Goal: Task Accomplishment & Management: Manage account settings

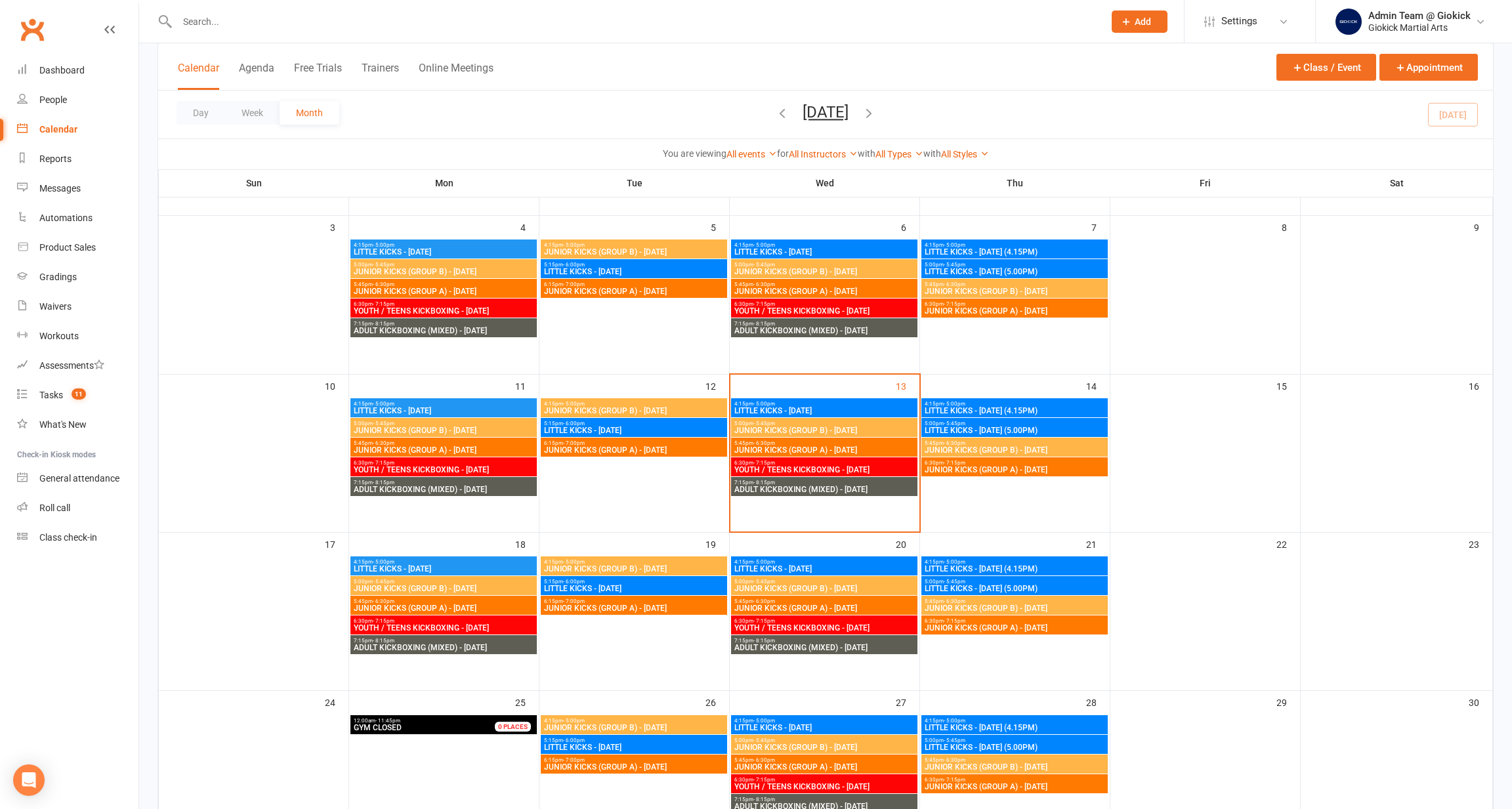
click at [326, 5] on body "Prospect Member Non-attending contact Class / event Appointment Grading event T…" at bounding box center [756, 406] width 1512 height 1248
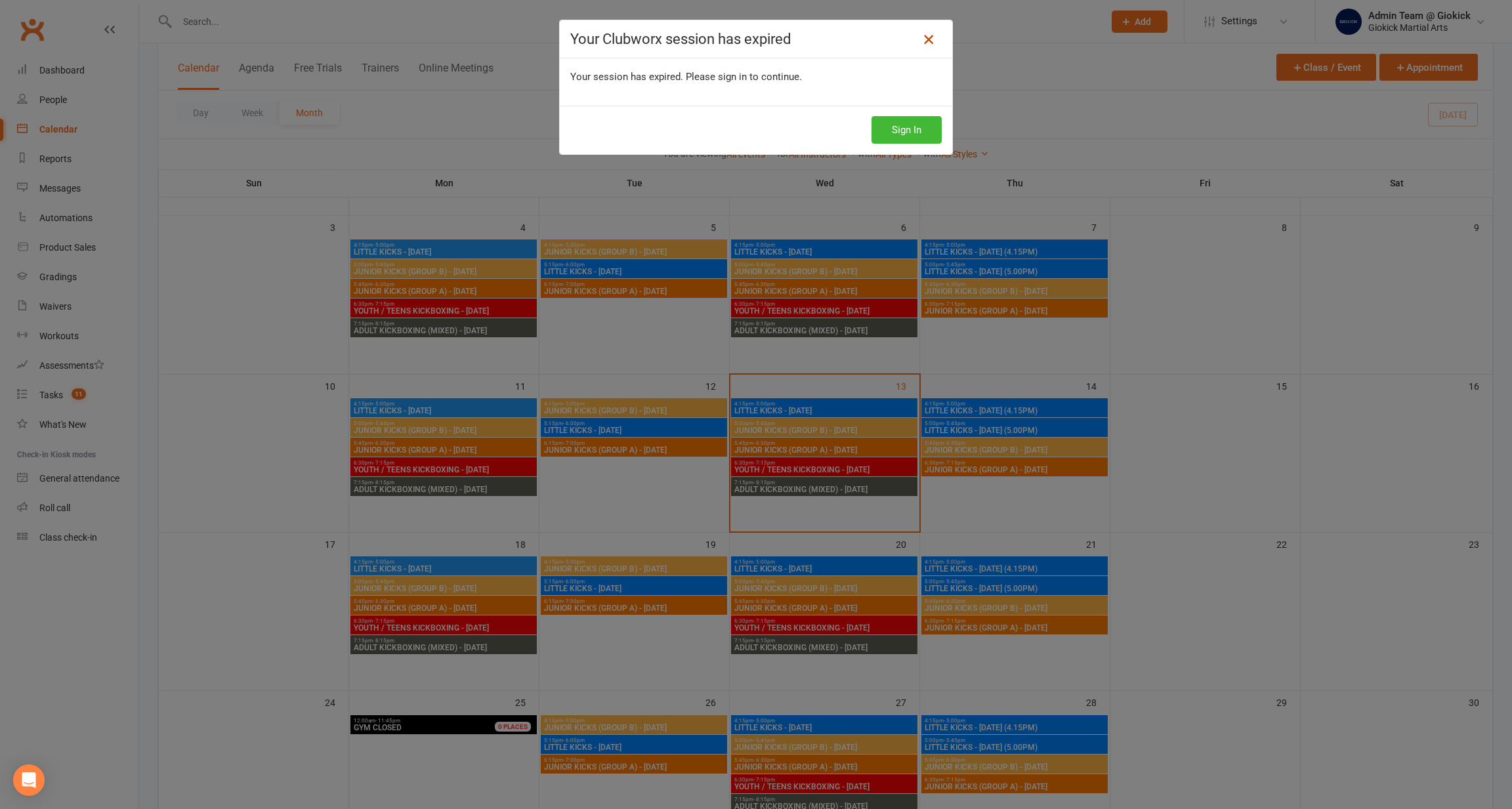
click at [928, 44] on icon at bounding box center [928, 39] width 16 height 16
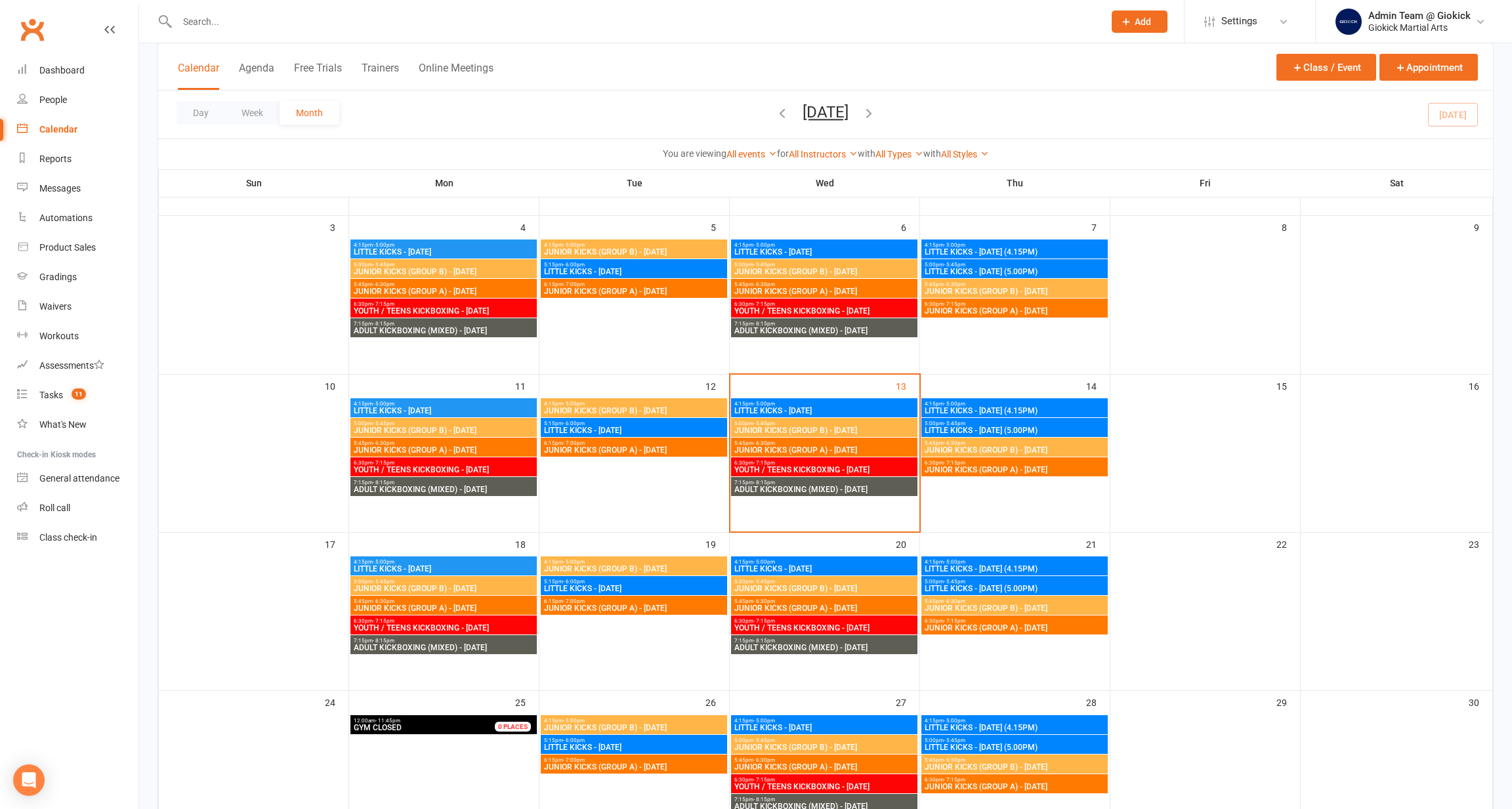
click at [430, 25] on input "text" at bounding box center [634, 21] width 921 height 18
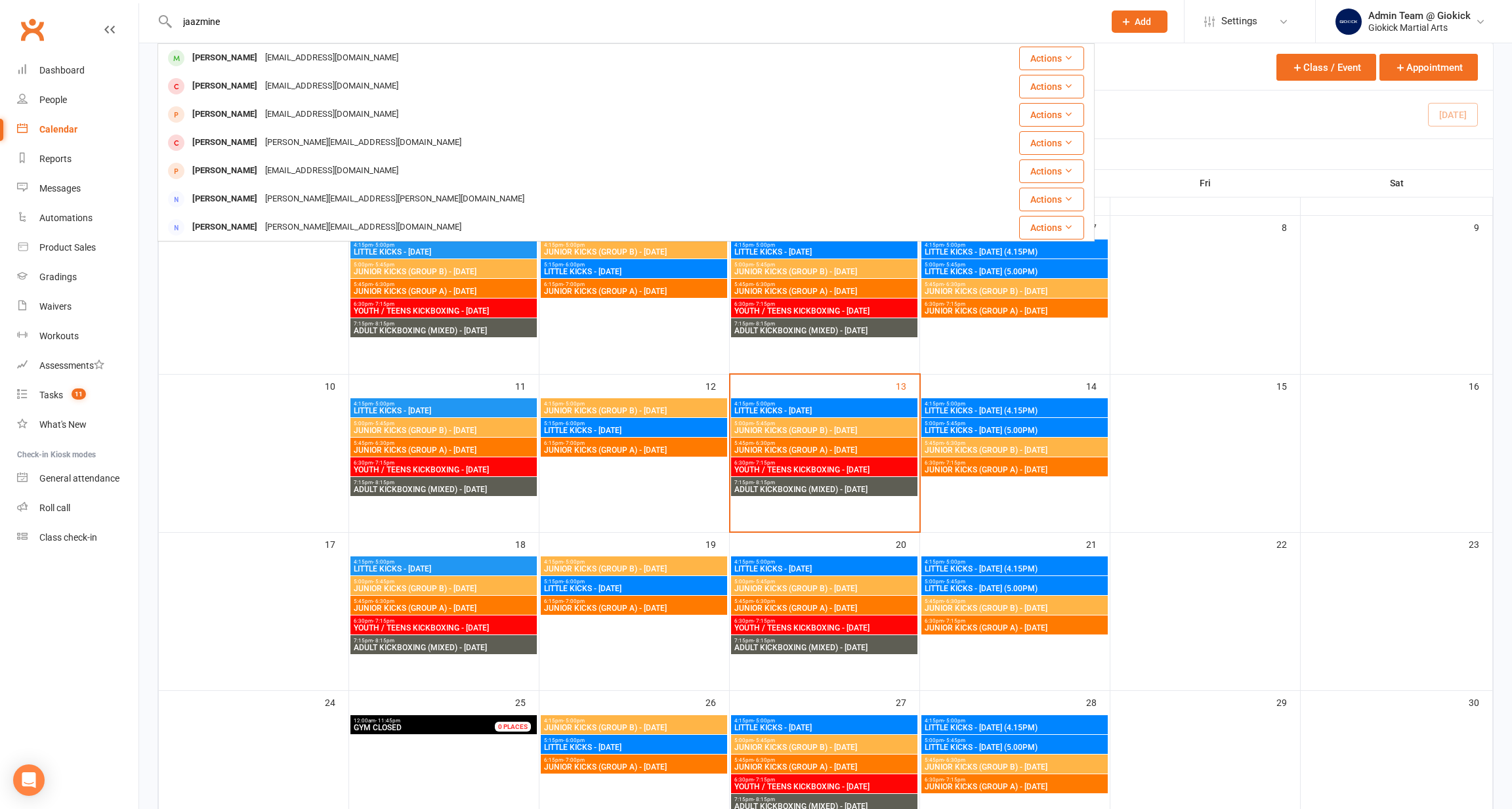
type input "jasmine"
drag, startPoint x: 449, startPoint y: 30, endPoint x: 240, endPoint y: 59, distance: 211.0
click at [240, 59] on div "[PERSON_NAME]" at bounding box center [225, 58] width 73 height 19
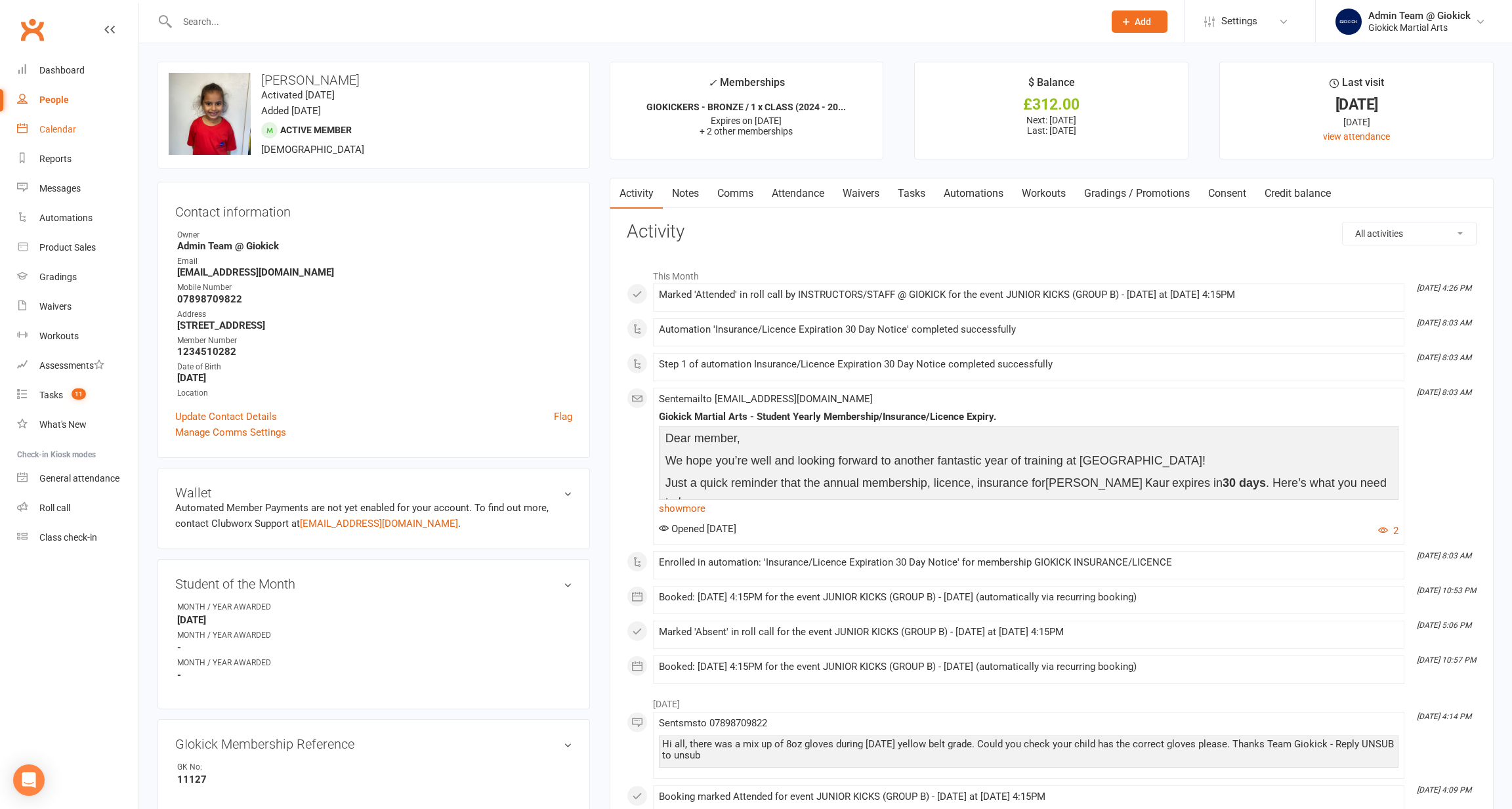
click at [50, 126] on div "Calendar" at bounding box center [57, 129] width 37 height 10
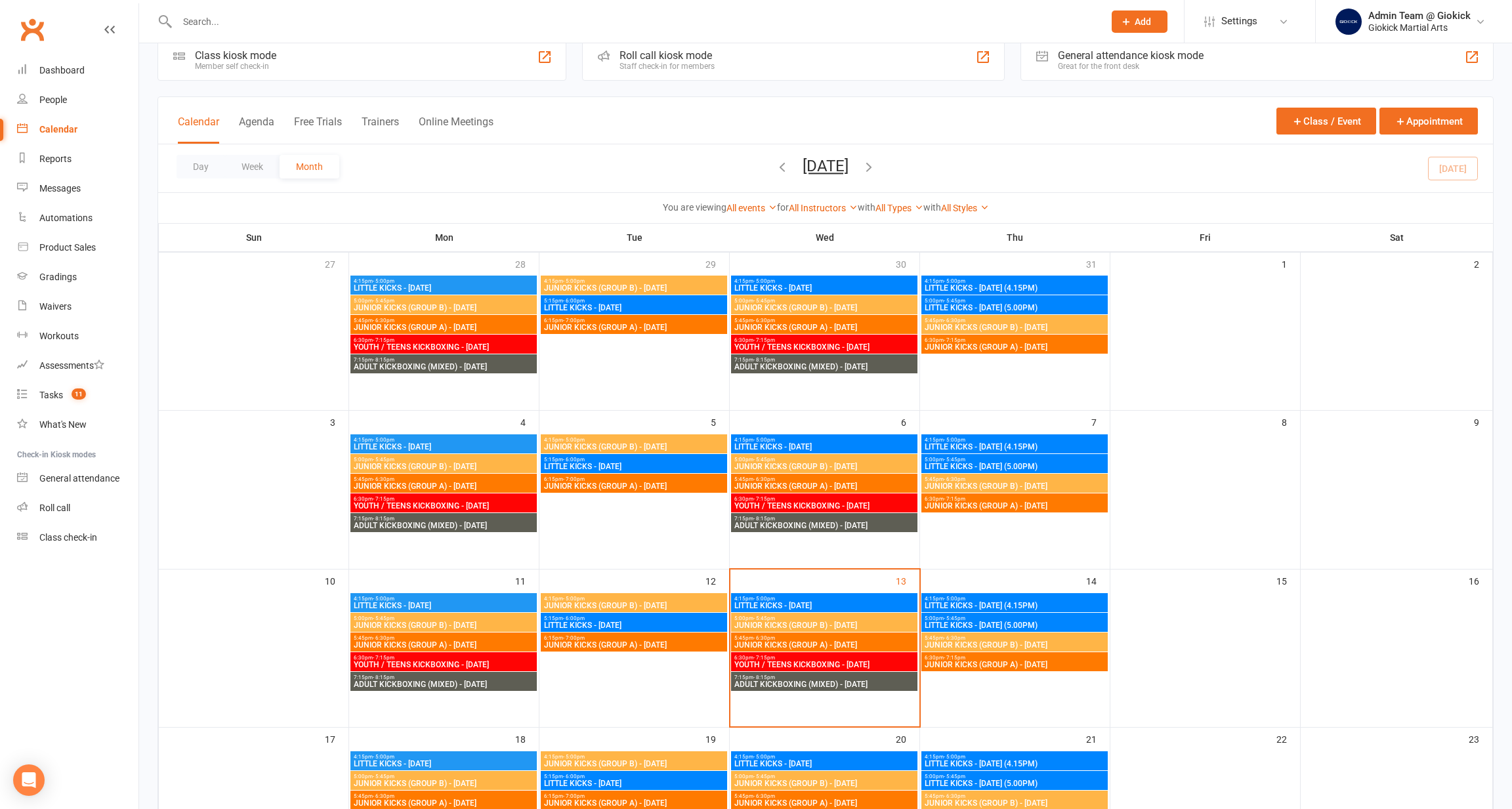
scroll to position [34, 0]
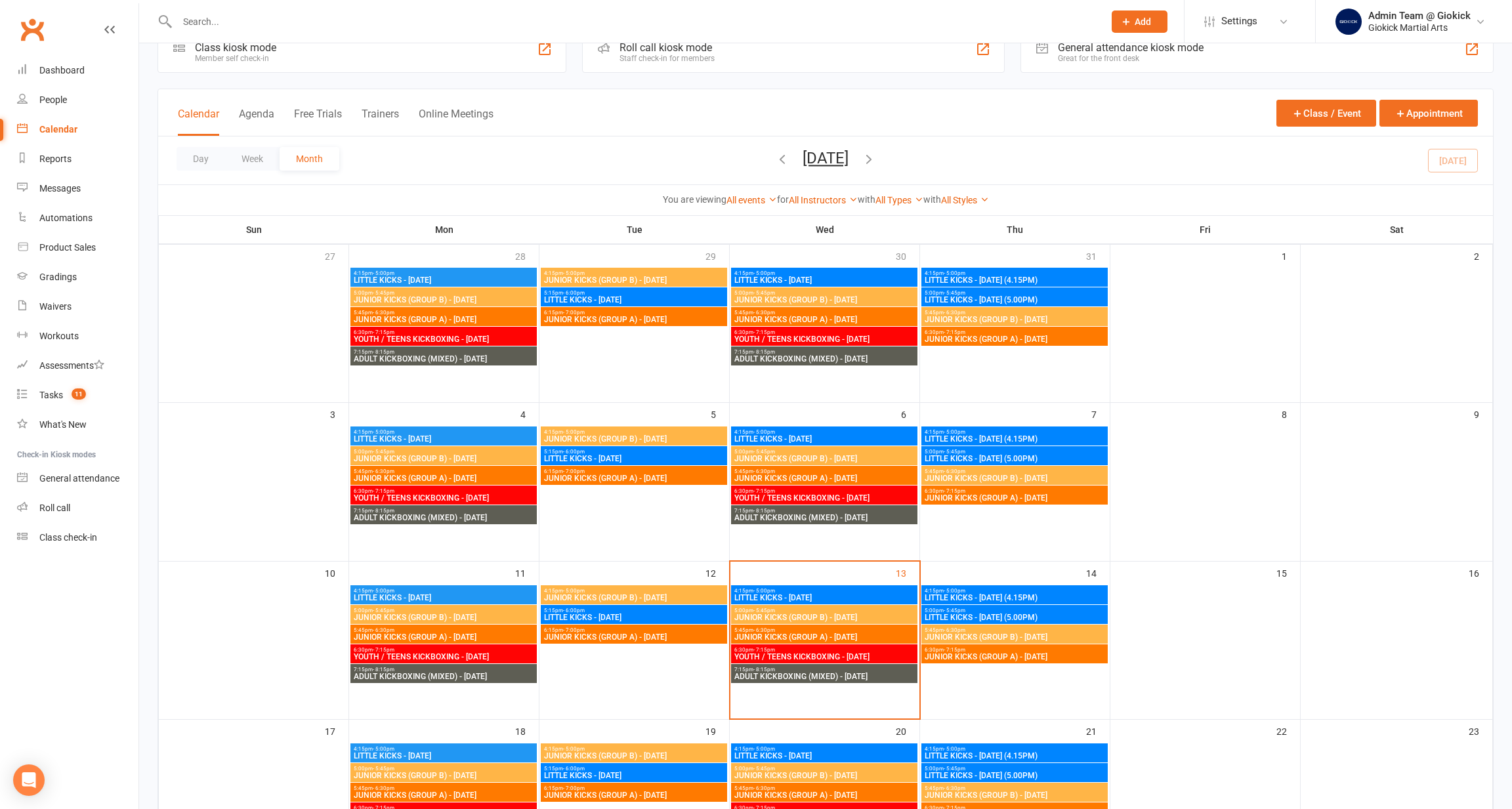
click at [837, 515] on span "ADULT KICKBOXING (MIXED) - [DATE]" at bounding box center [824, 518] width 181 height 8
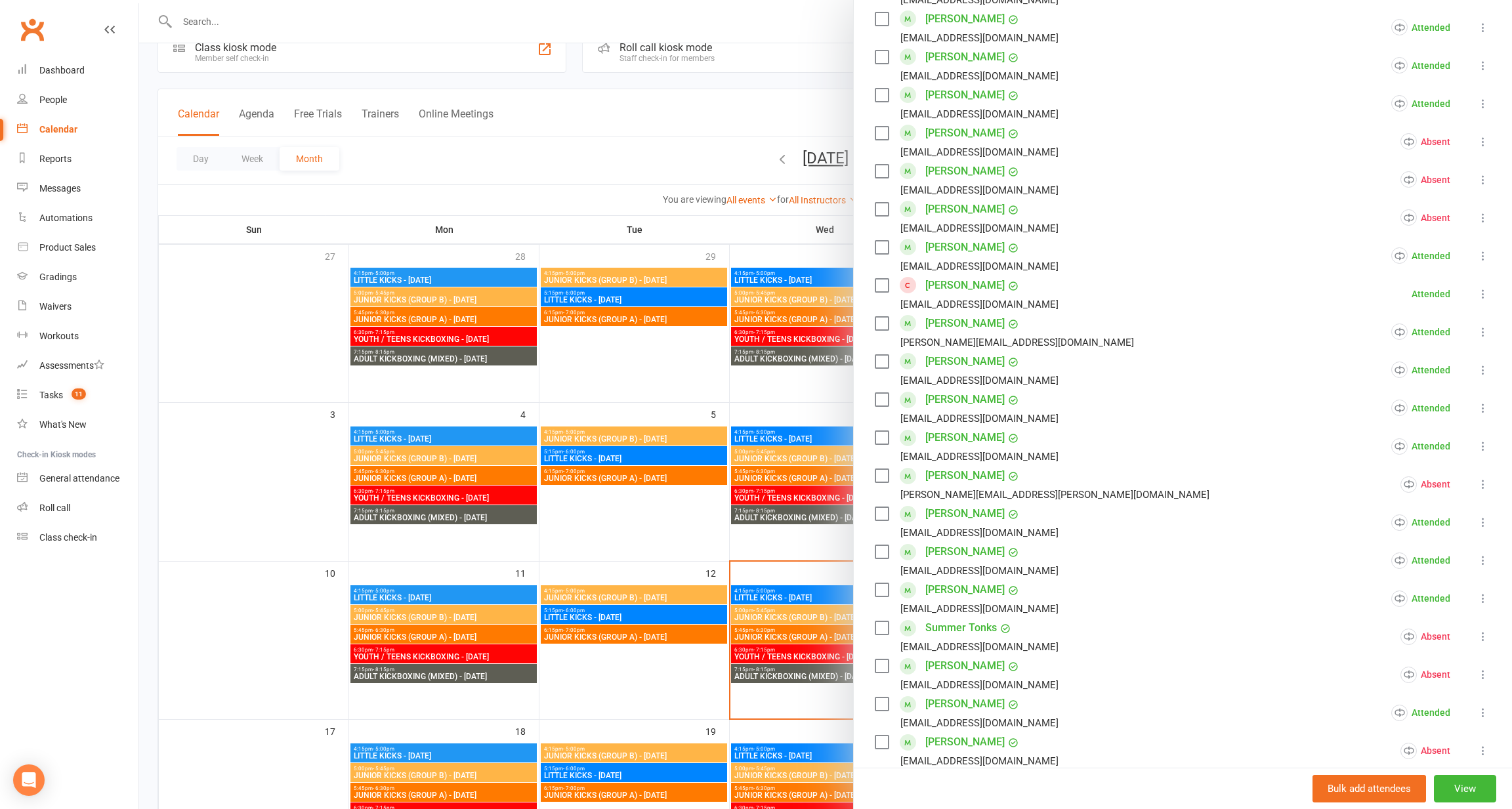
scroll to position [1040, 0]
click at [956, 279] on link "[PERSON_NAME]" at bounding box center [965, 281] width 79 height 21
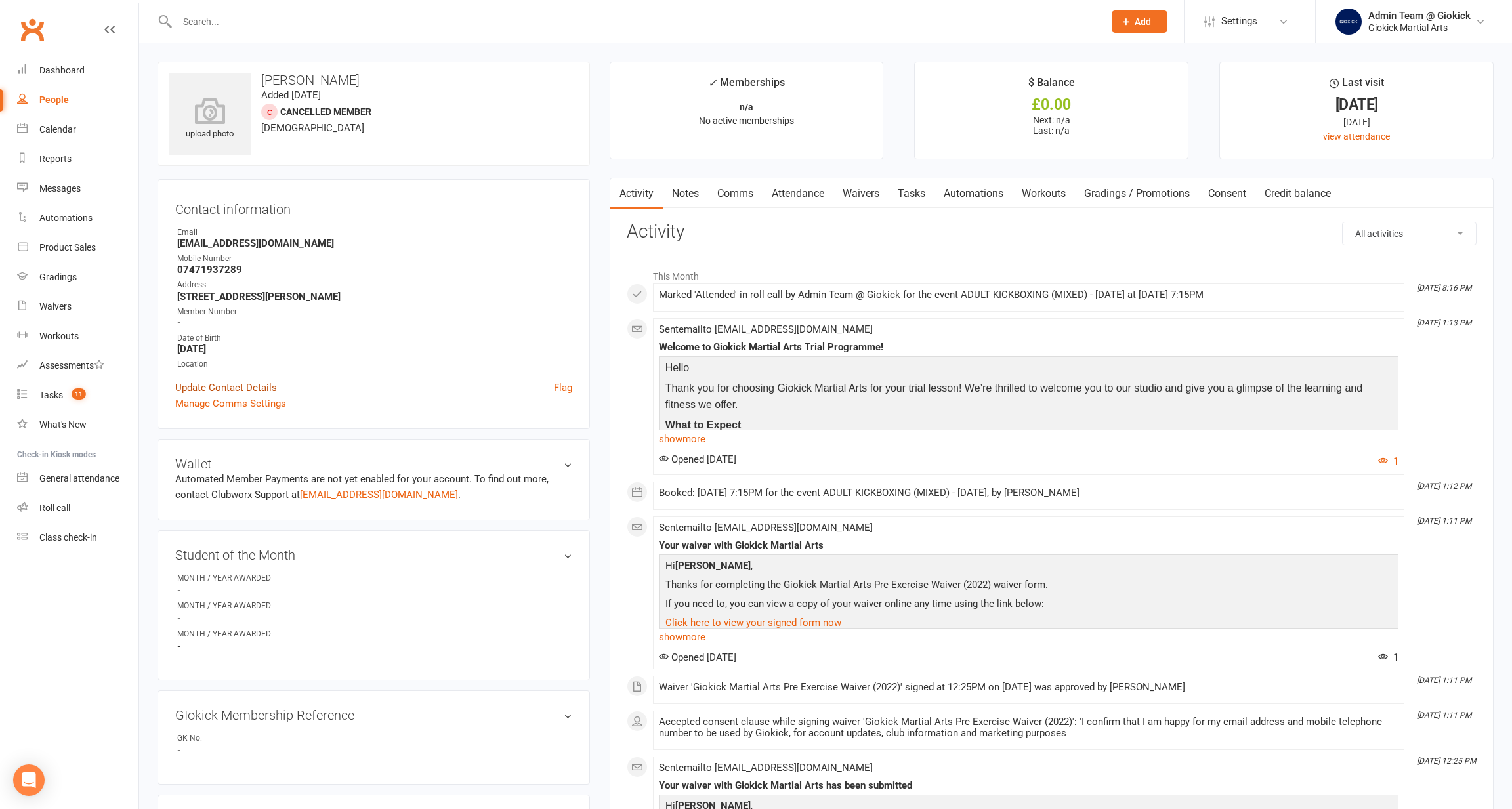
click at [254, 382] on link "Update Contact Details" at bounding box center [226, 388] width 102 height 16
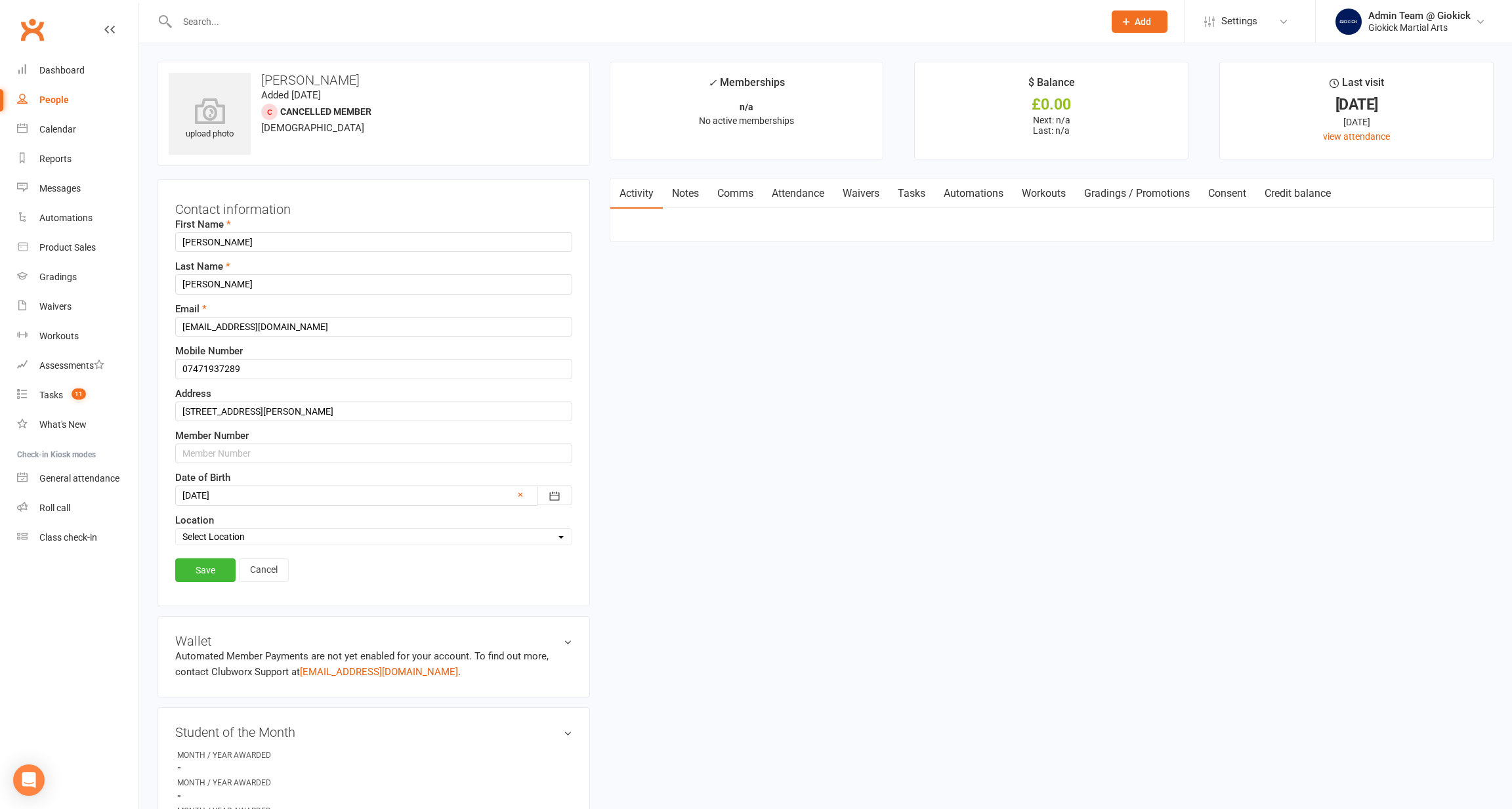
scroll to position [61, 0]
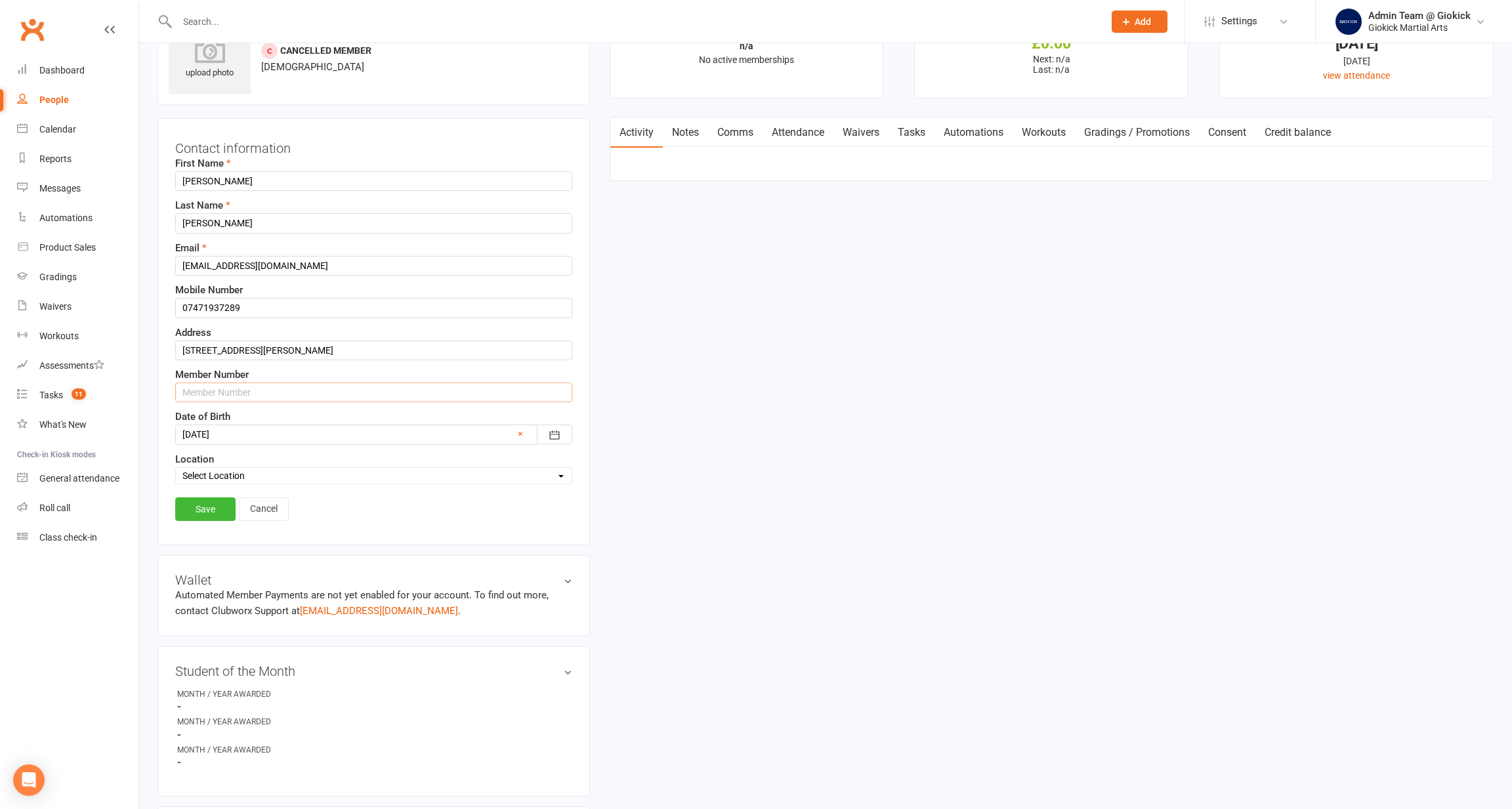
click at [234, 398] on input "text" at bounding box center [374, 392] width 397 height 20
type input "1234510369"
click at [200, 513] on link "Save" at bounding box center [205, 509] width 60 height 24
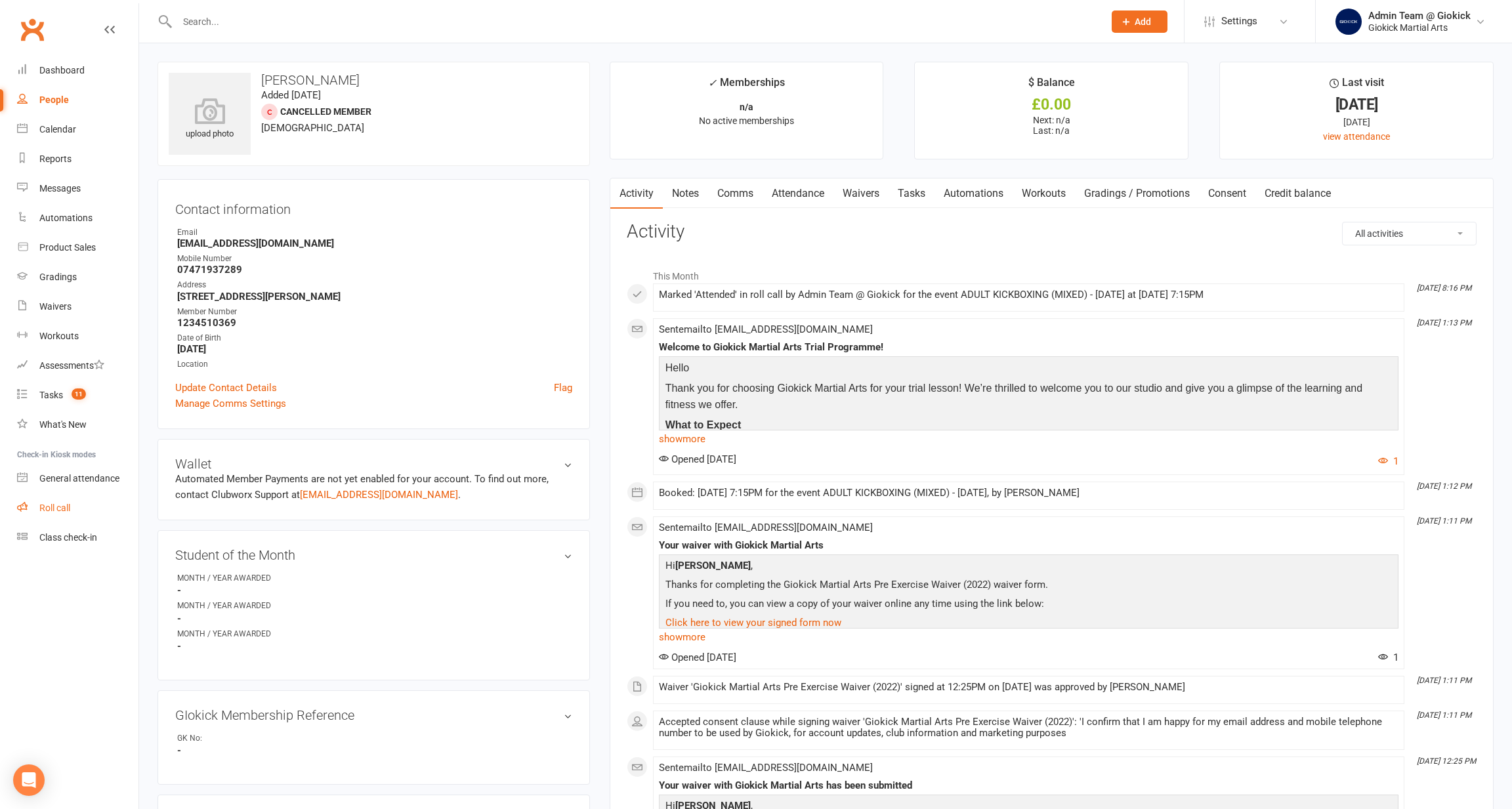
scroll to position [0, 0]
click at [94, 464] on link "General attendance" at bounding box center [78, 479] width 122 height 30
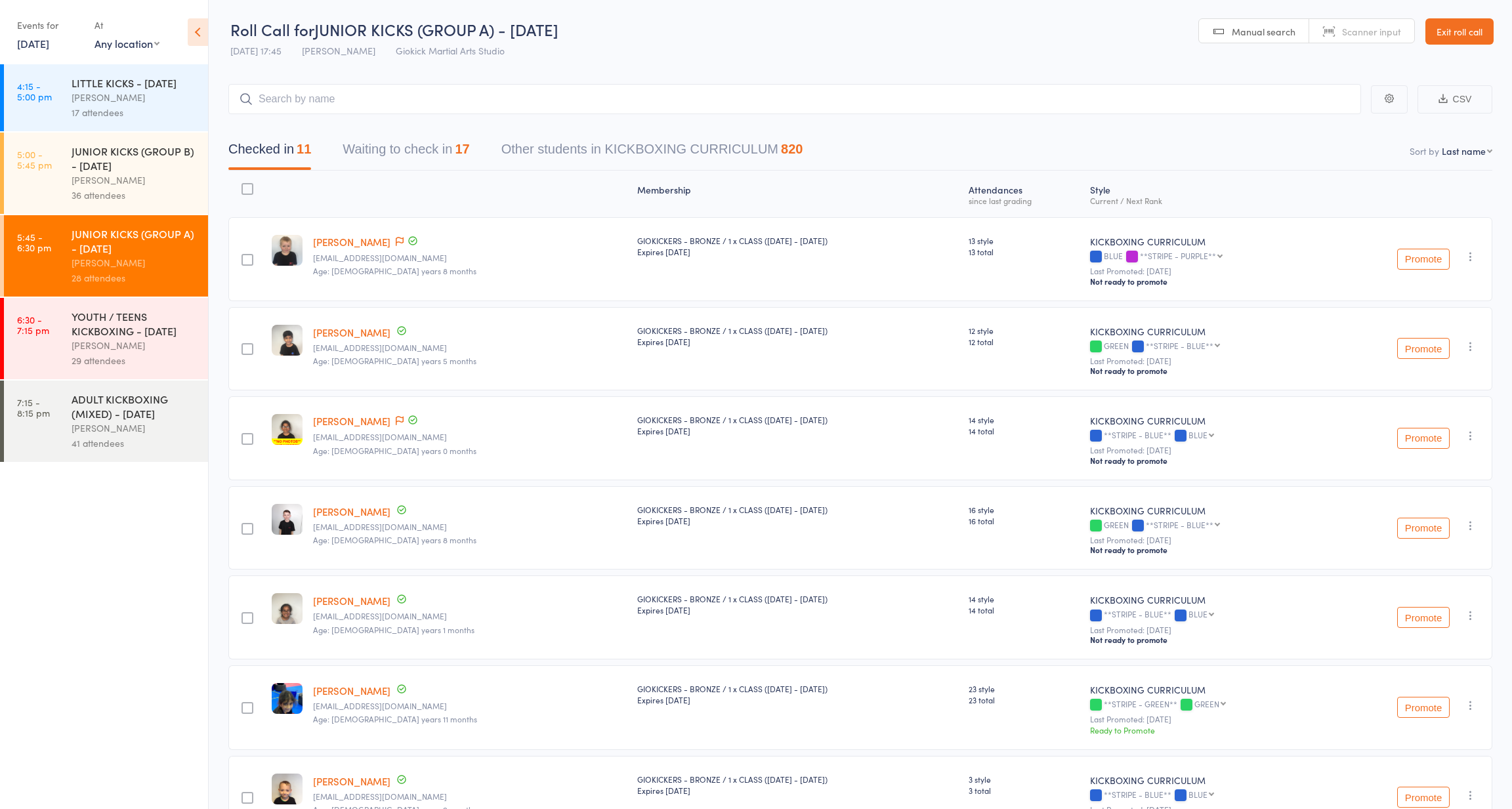
click at [132, 335] on div "YOUTH / TEENS KICKBOXING - [DATE]" at bounding box center [134, 324] width 126 height 29
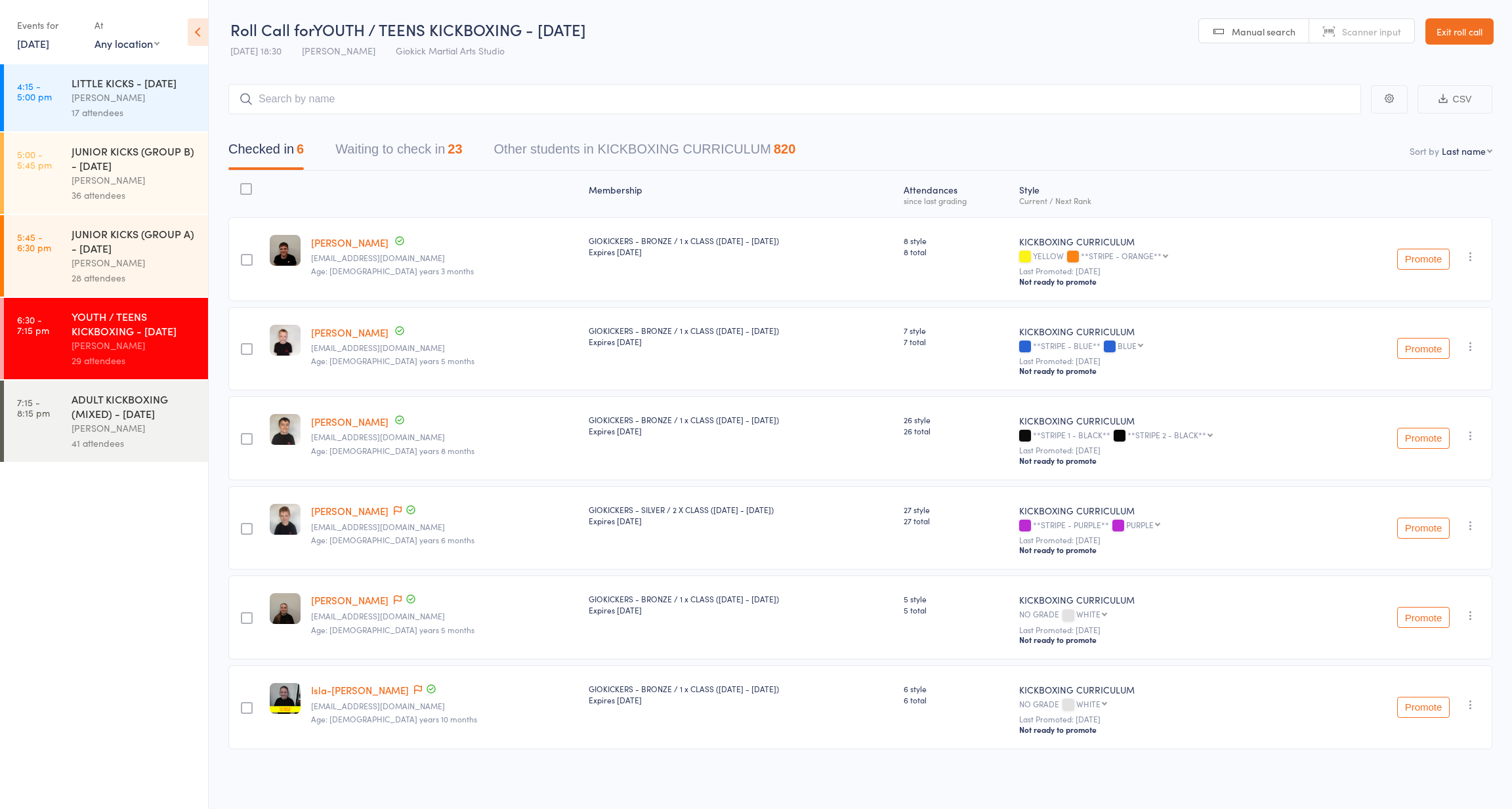
click at [403, 146] on button "Waiting to check in 23" at bounding box center [398, 152] width 126 height 35
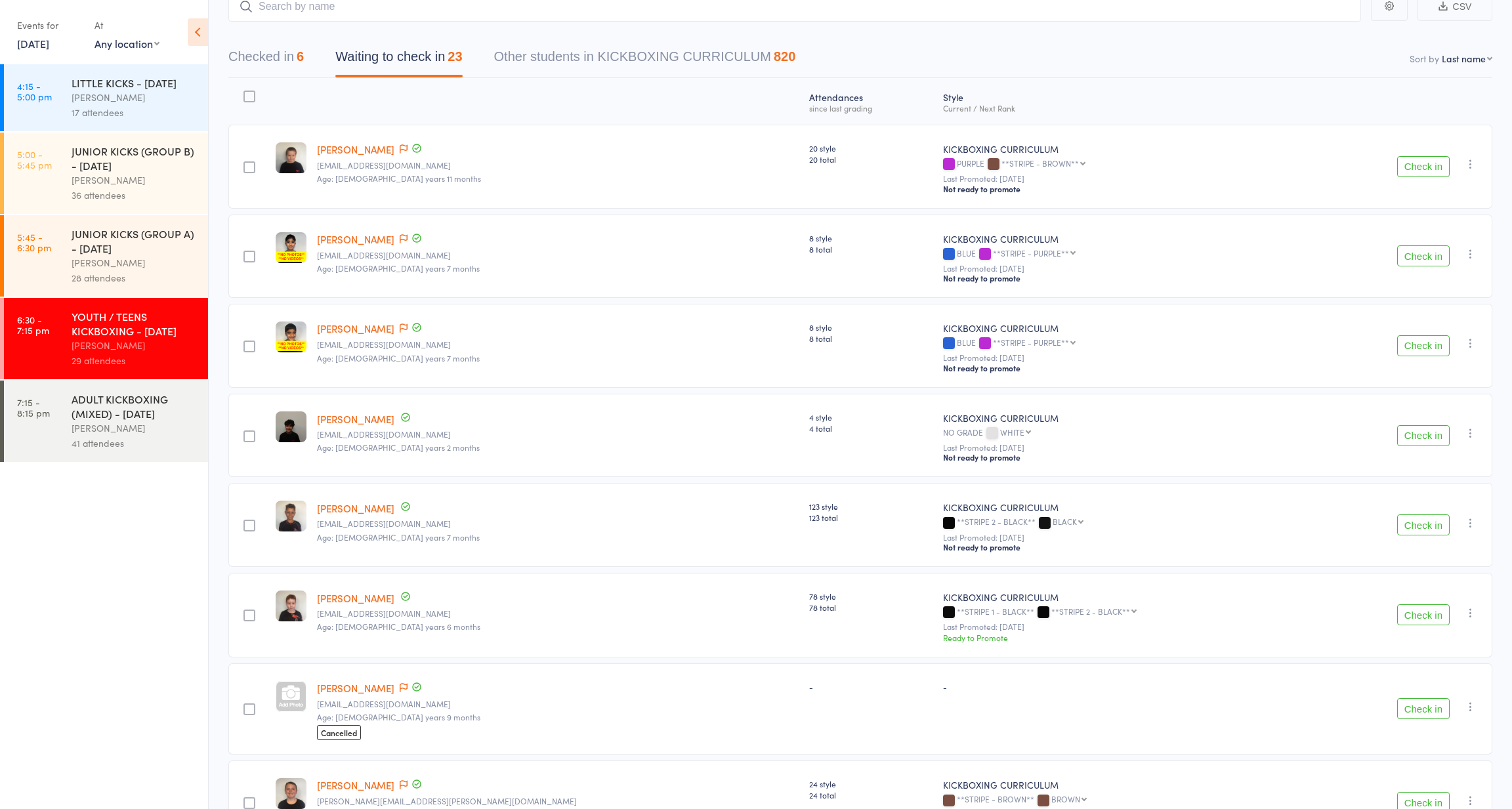
scroll to position [69, 0]
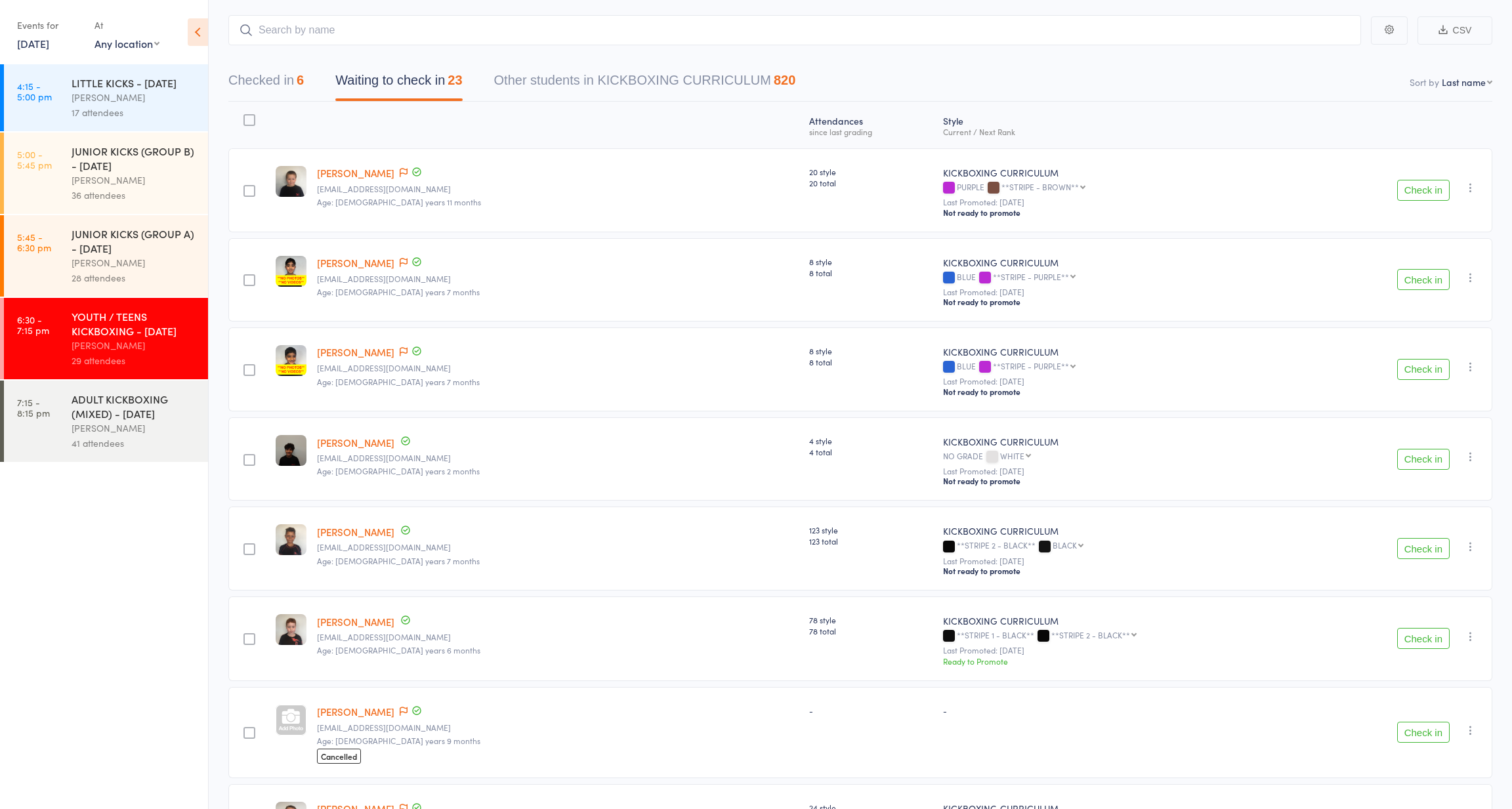
click at [294, 79] on button "Checked in 6" at bounding box center [266, 83] width 75 height 35
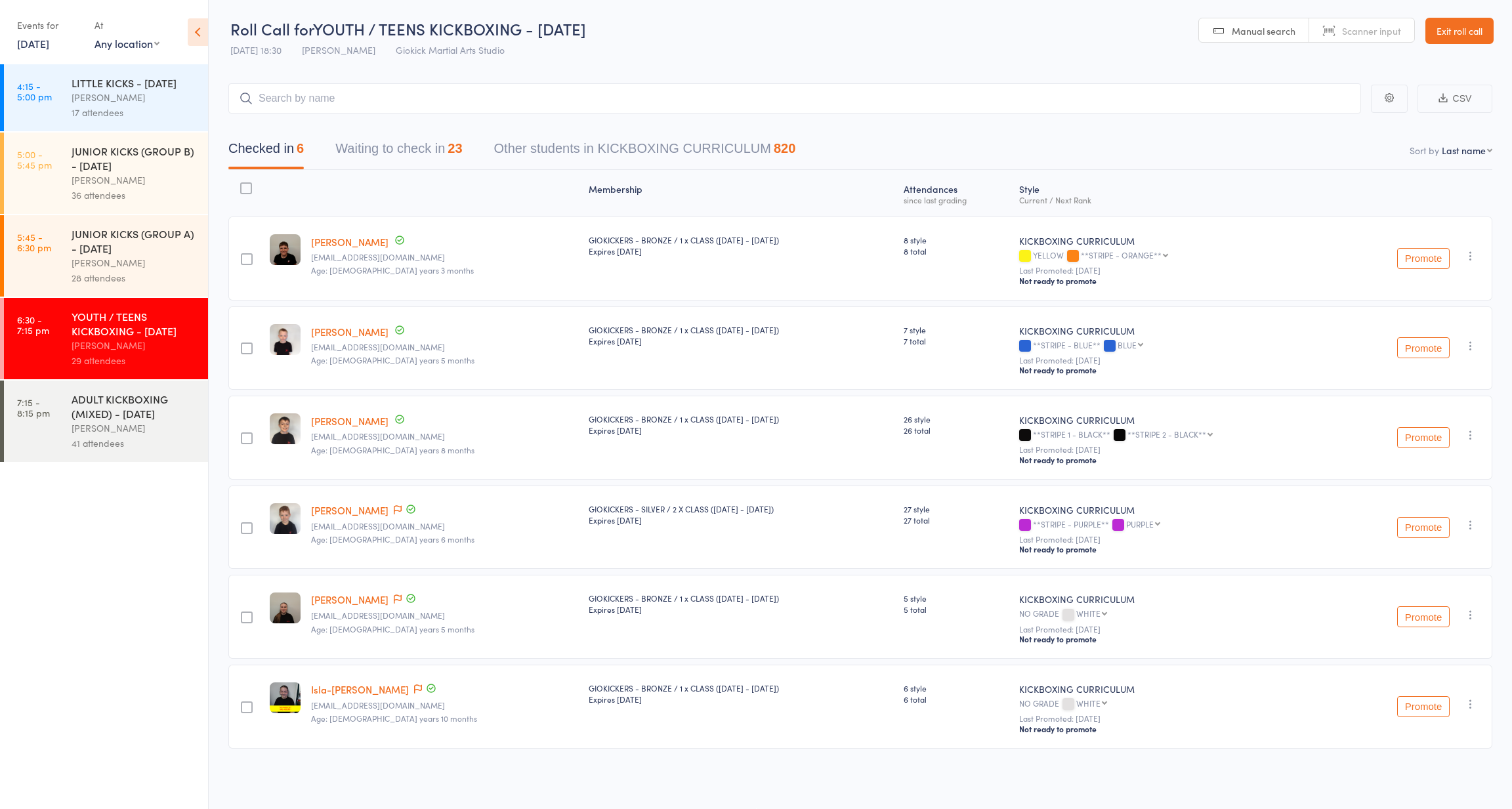
scroll to position [9, 0]
click at [420, 148] on button "Waiting to check in 23" at bounding box center [398, 152] width 126 height 35
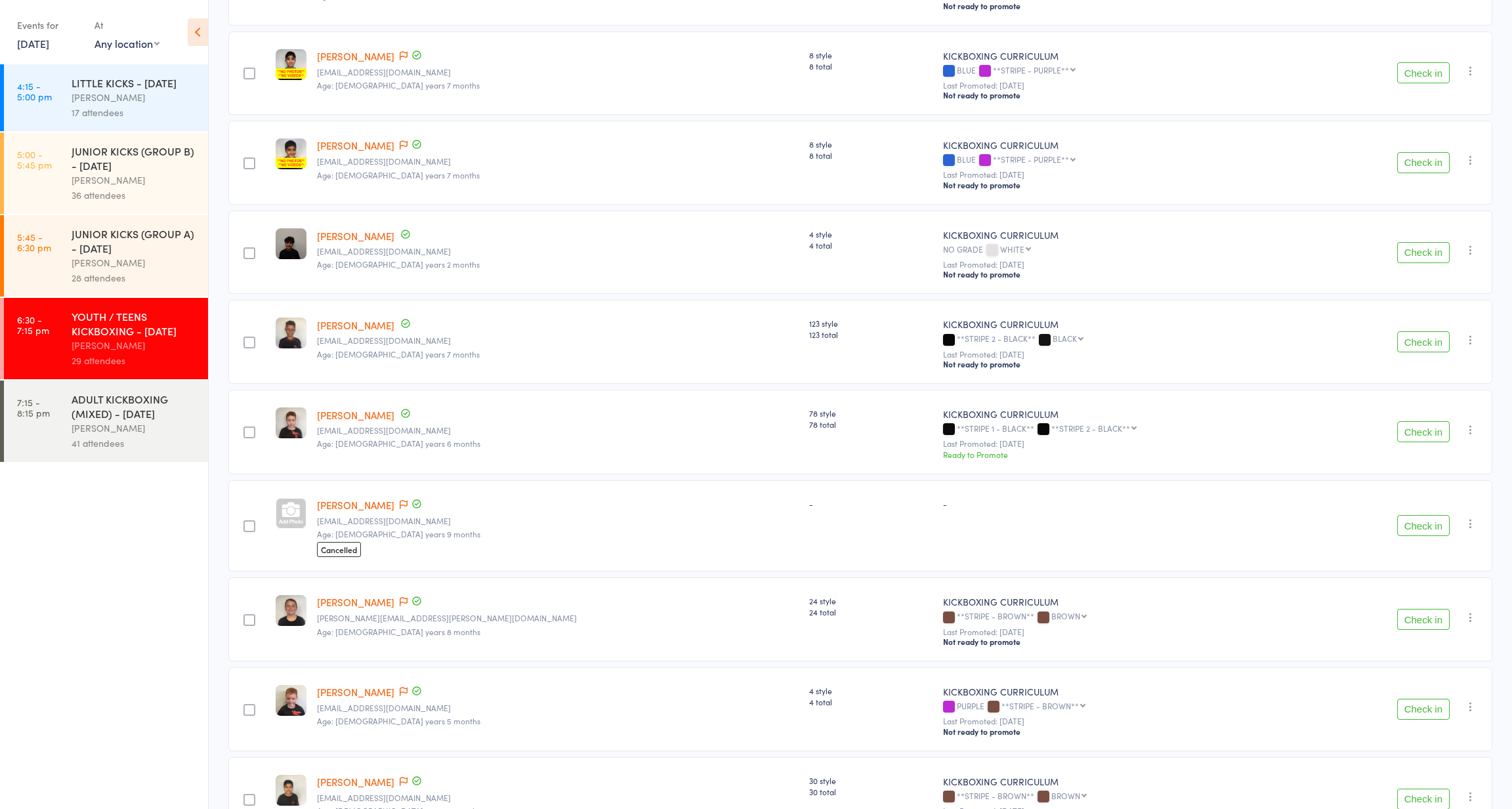
scroll to position [290, 0]
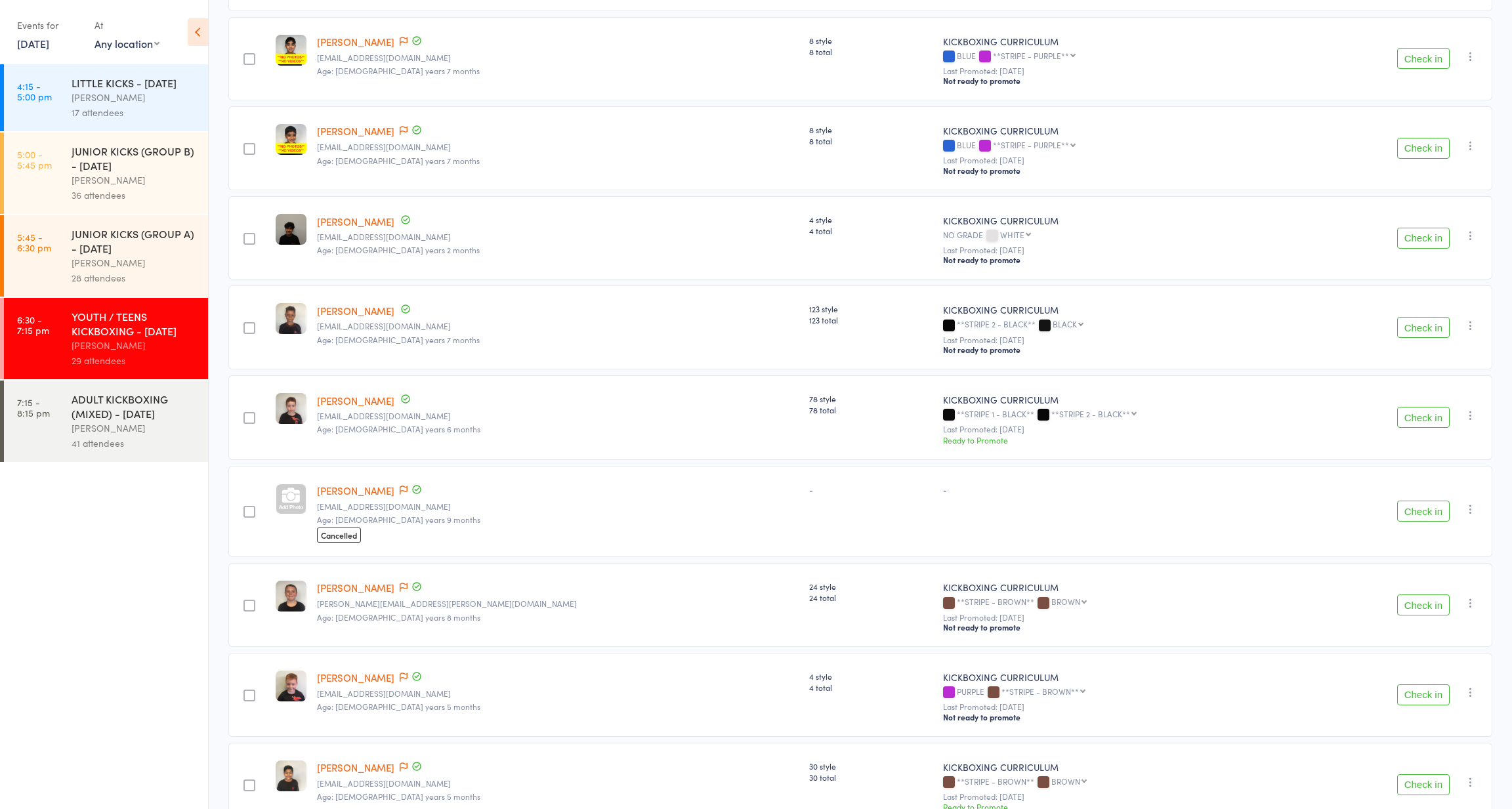
click at [1421, 419] on button "Check in" at bounding box center [1423, 417] width 53 height 21
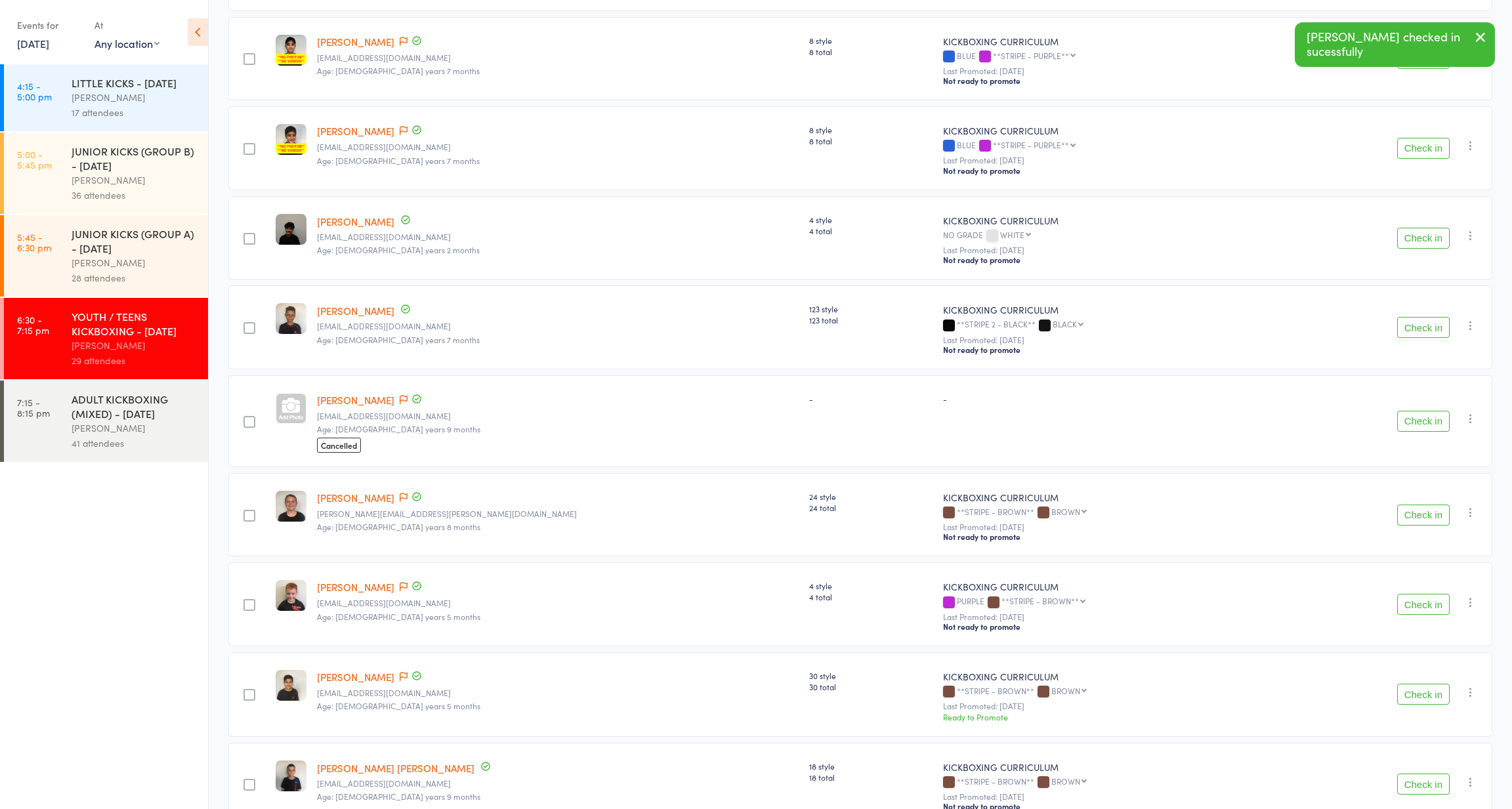
click at [104, 436] on div "[PERSON_NAME]" at bounding box center [134, 428] width 126 height 15
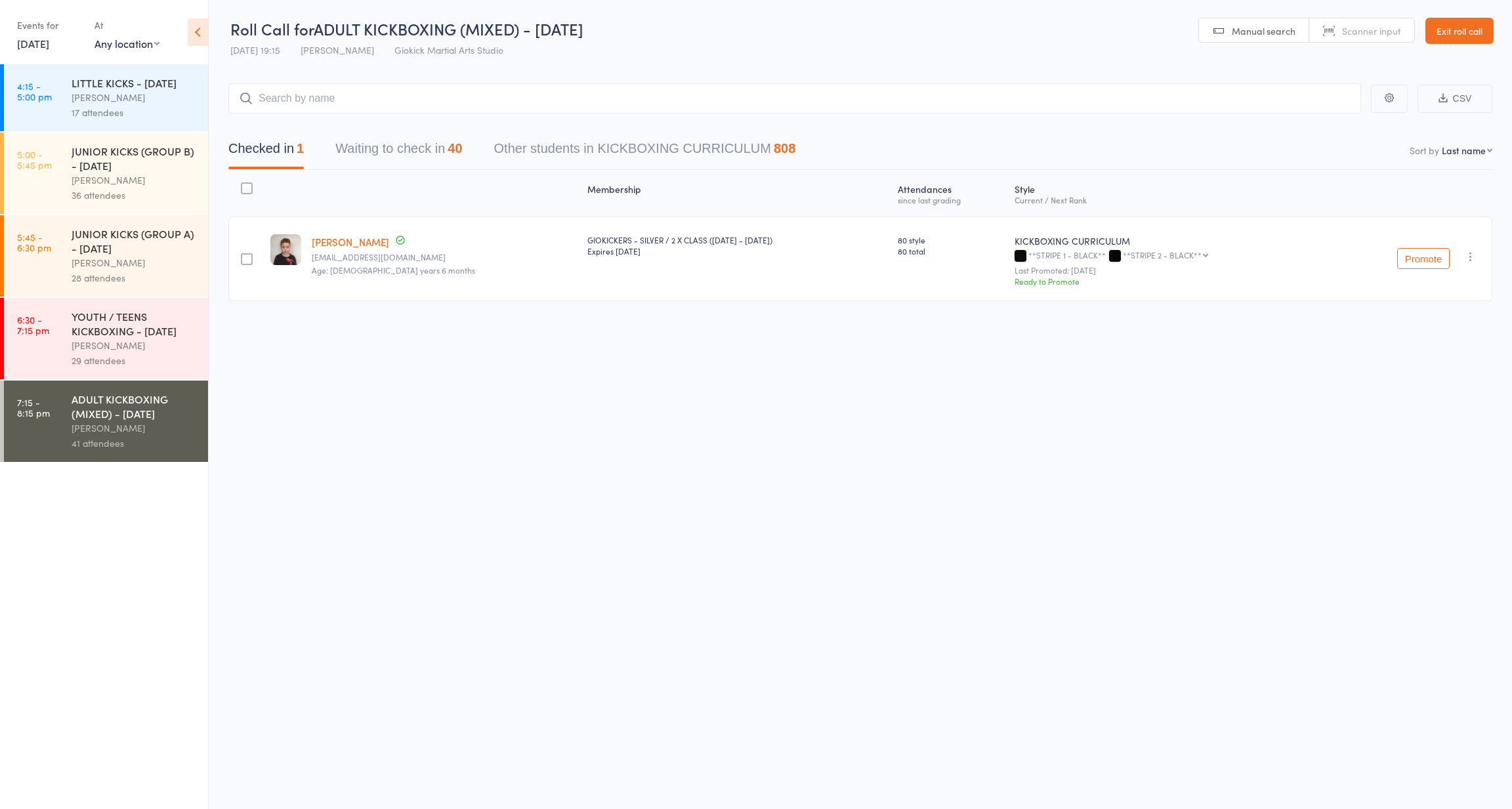
click at [122, 353] on div "[PERSON_NAME]" at bounding box center [134, 345] width 126 height 15
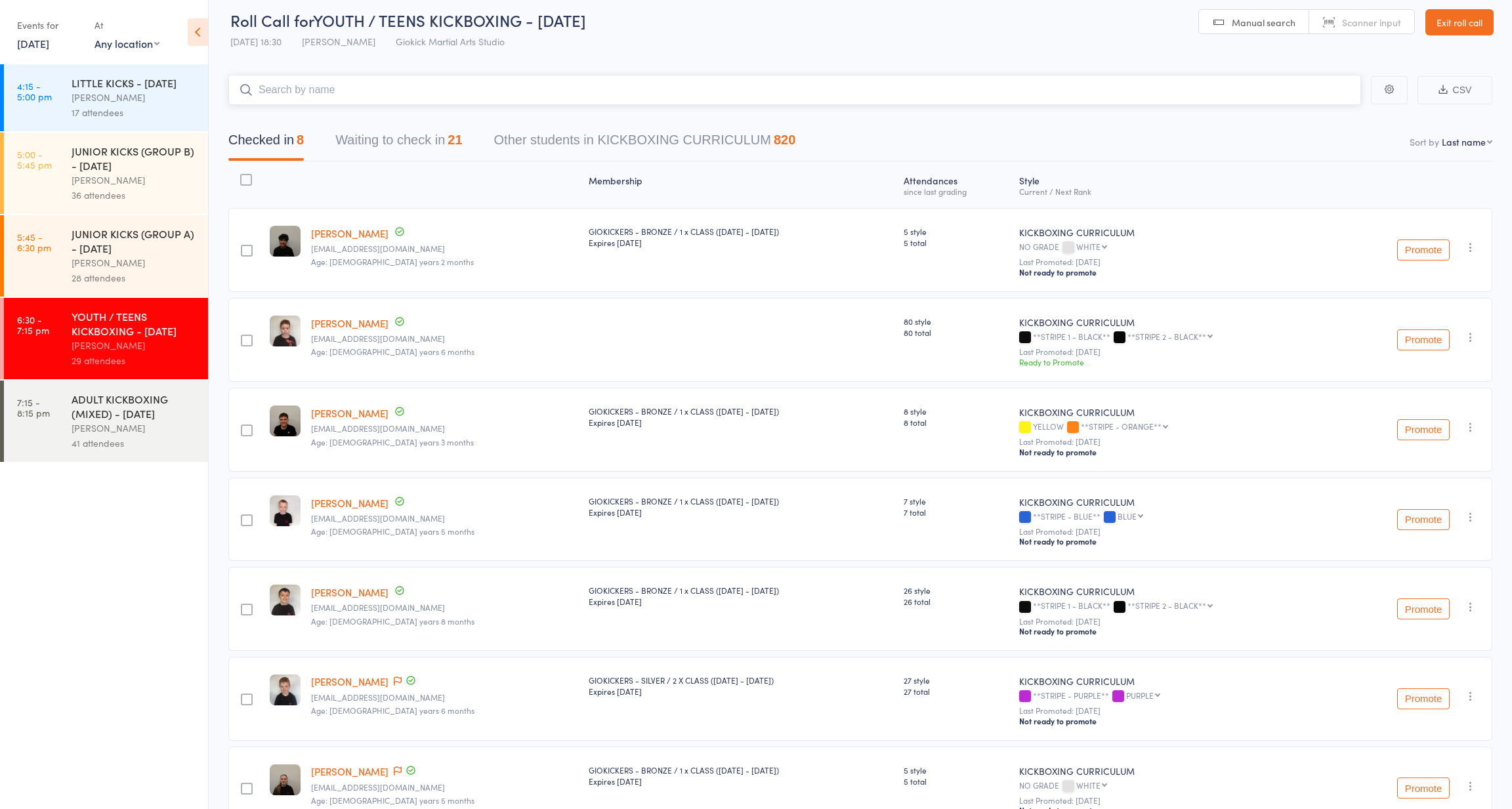
click at [436, 138] on button "Waiting to check in 21" at bounding box center [398, 143] width 126 height 35
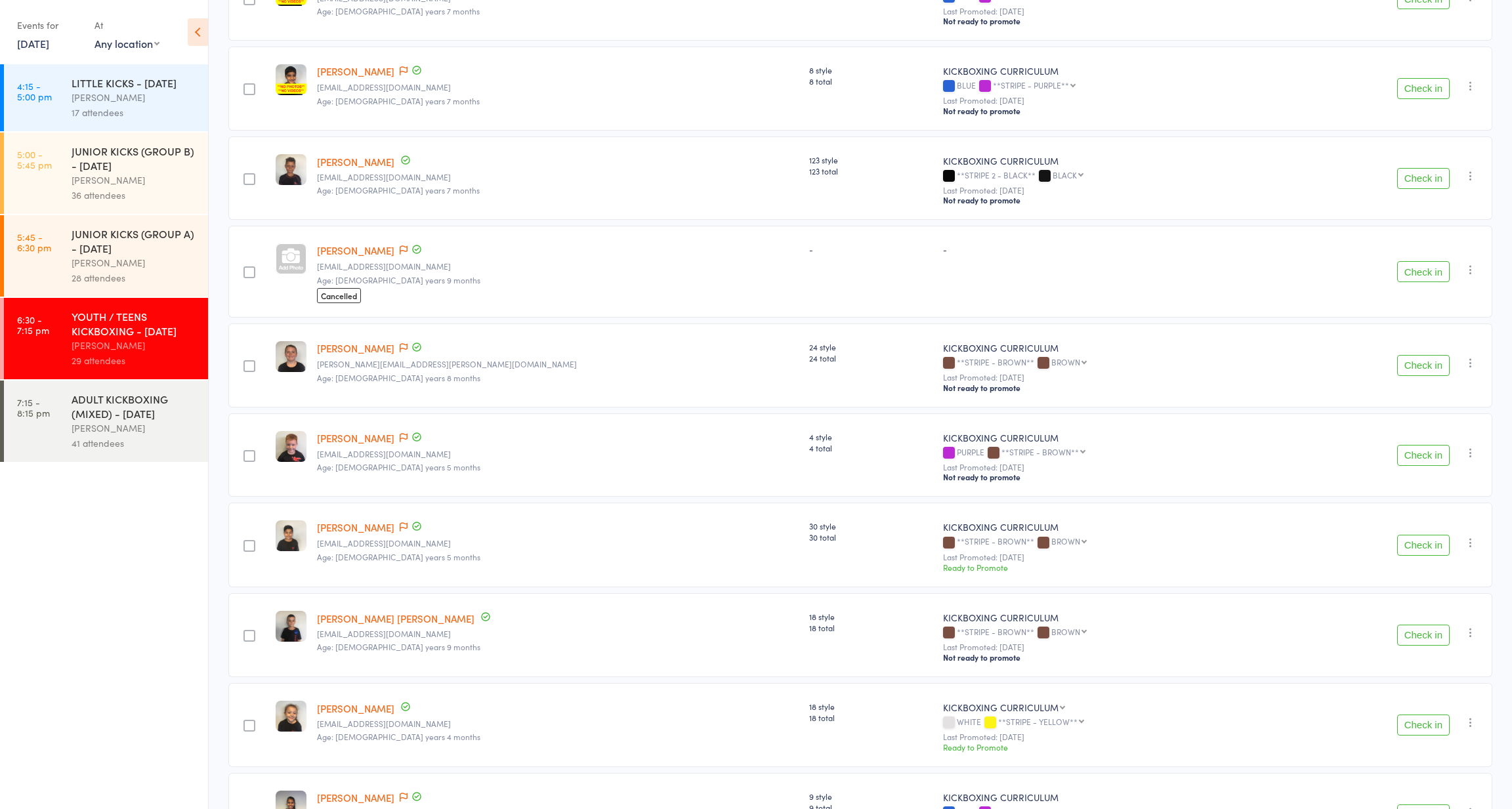
scroll to position [353, 0]
click at [98, 408] on div "ADULT KICKBOXING (MIXED) - WEDNESDAY John Zuccala 41 attendees" at bounding box center [140, 422] width 137 height 82
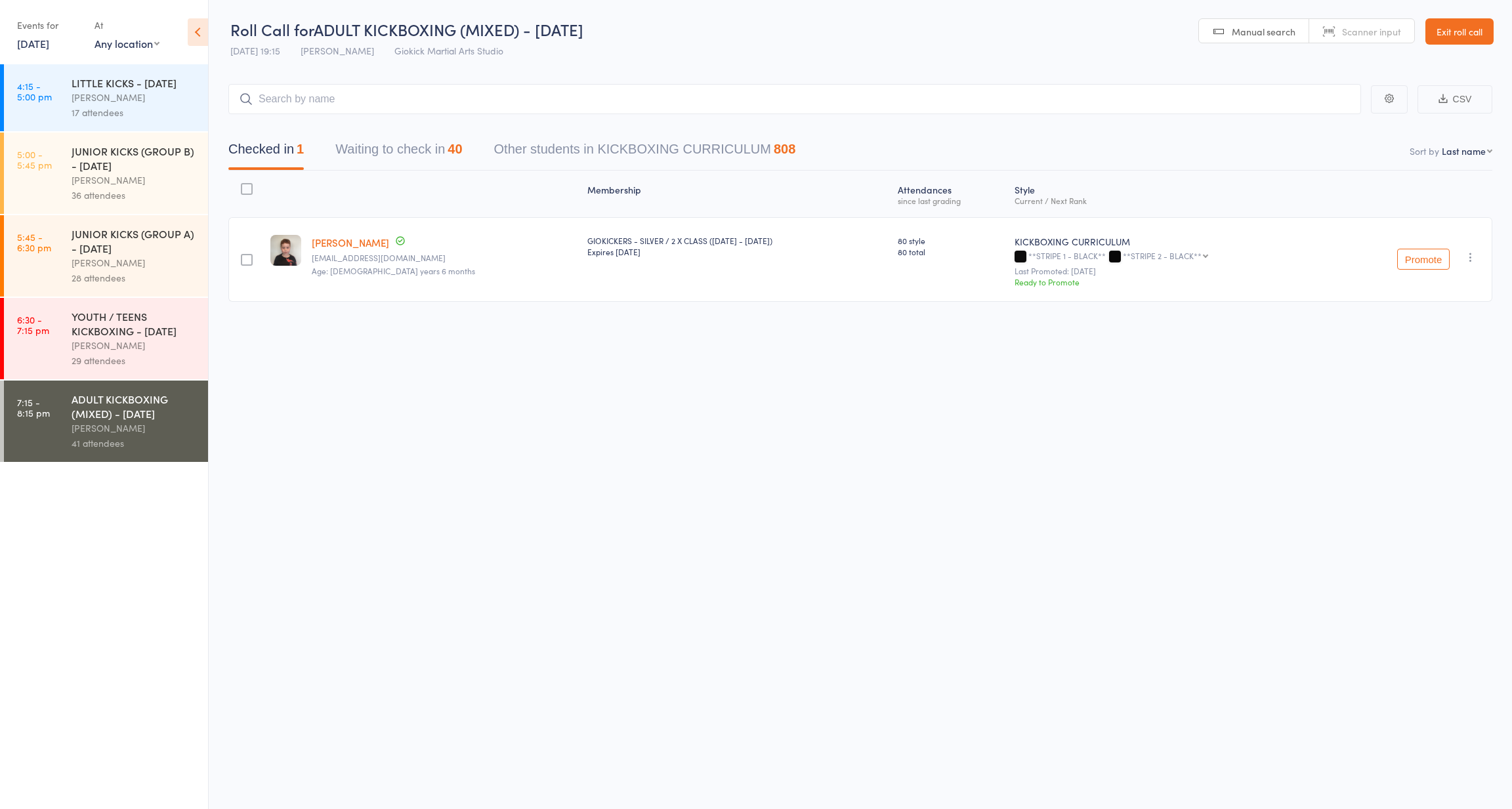
click at [379, 143] on button "Waiting to check in 40" at bounding box center [398, 152] width 126 height 35
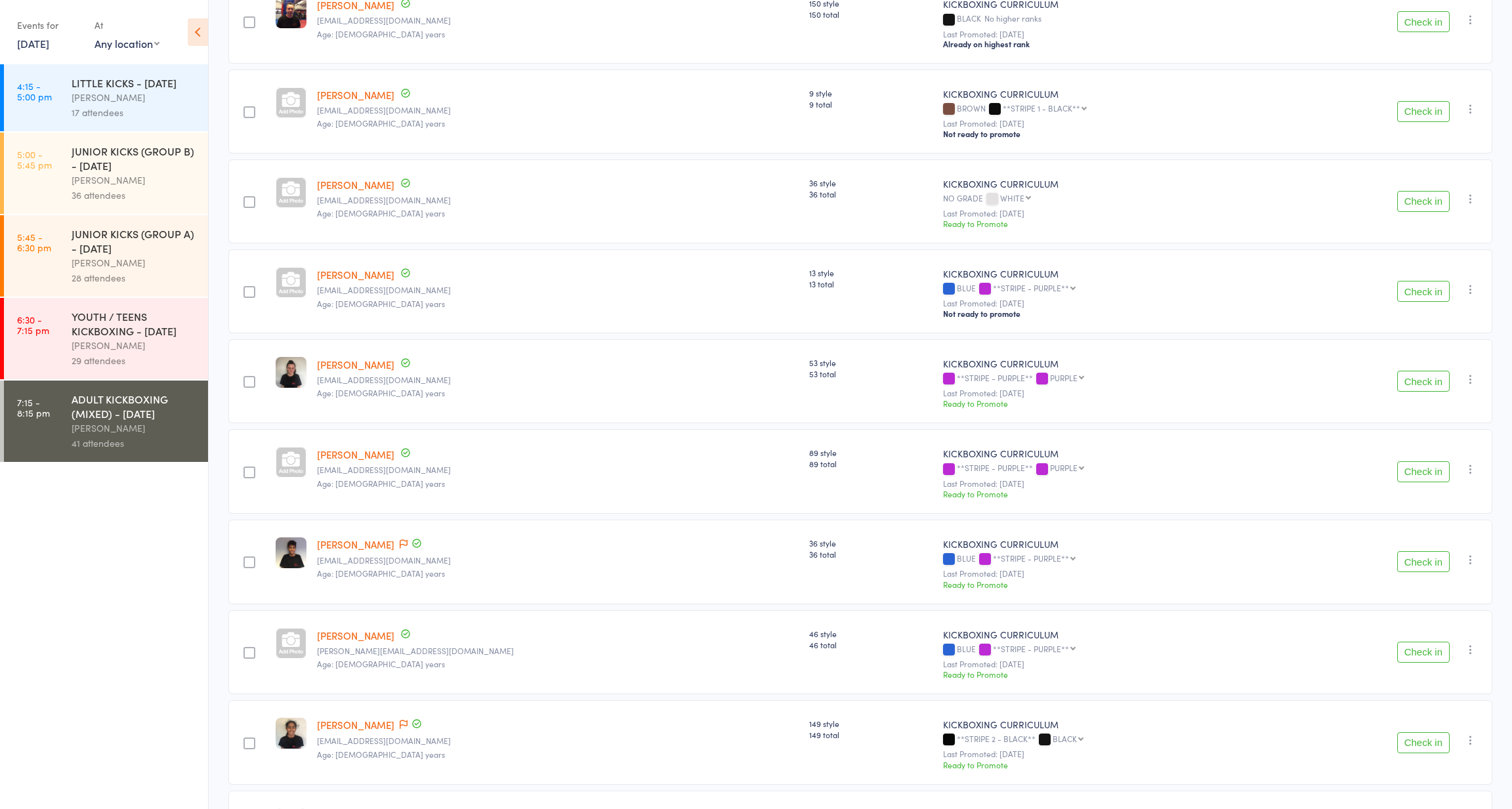
scroll to position [1935, 0]
